Goal: Transaction & Acquisition: Purchase product/service

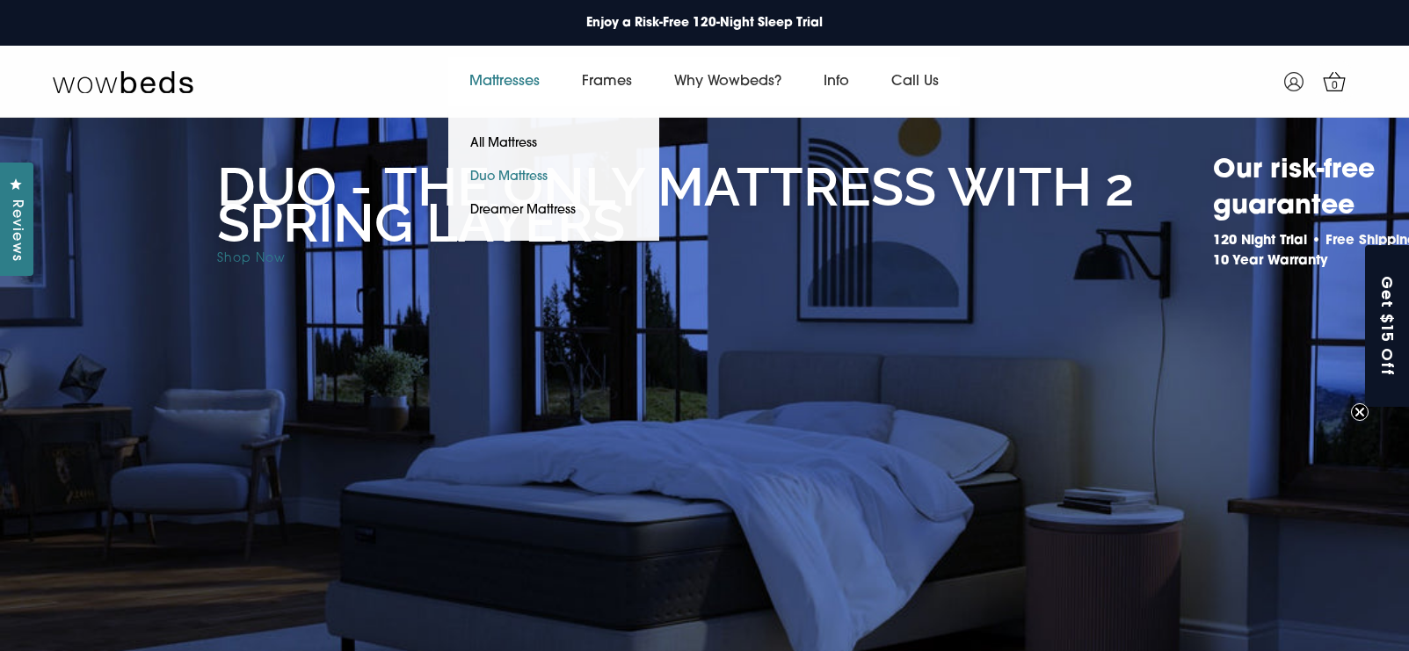
click at [505, 176] on link "Duo Mattress" at bounding box center [508, 177] width 121 height 33
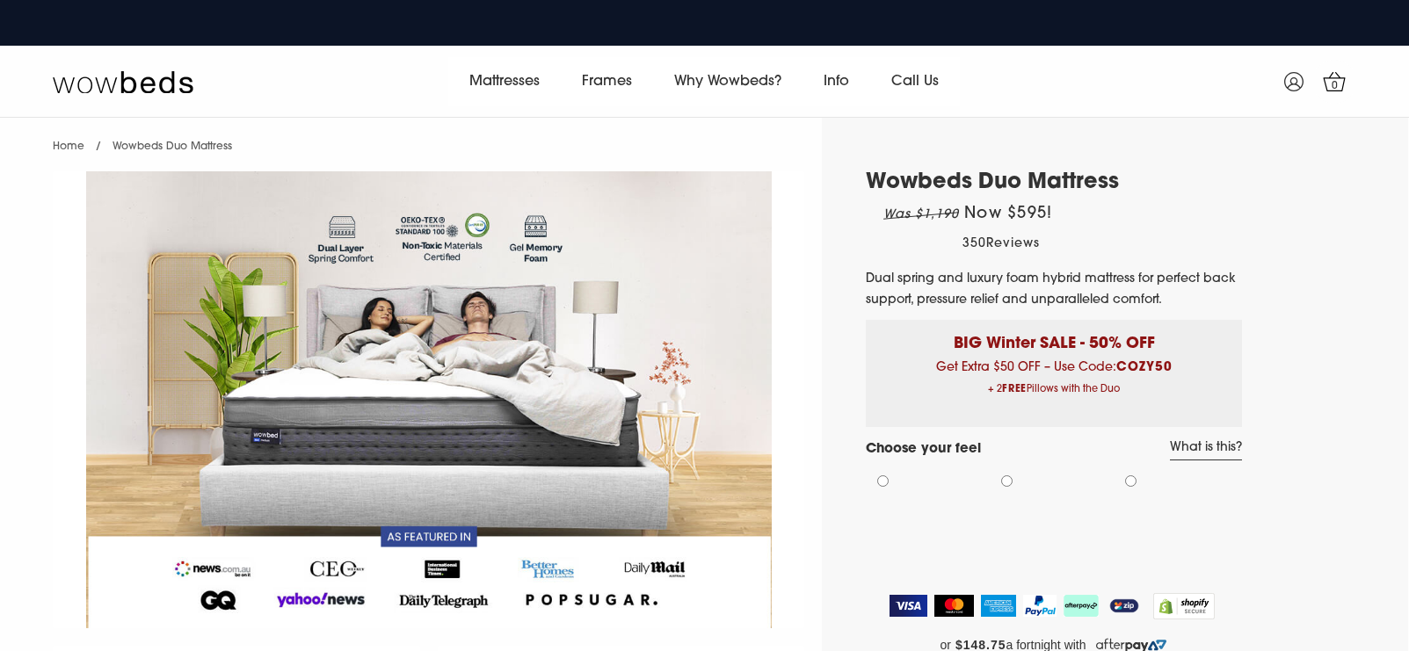
select select "Medium-Firm"
select select "Queen"
